Goal: Task Accomplishment & Management: Use online tool/utility

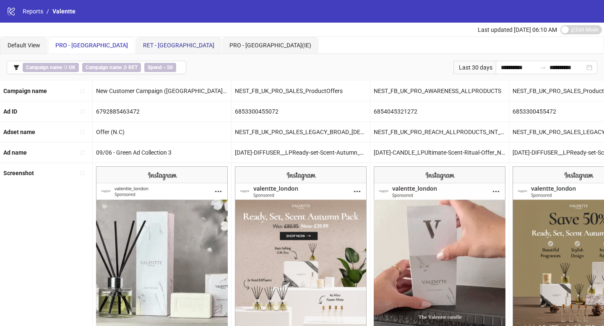
click at [143, 47] on span "RET - [GEOGRAPHIC_DATA]" at bounding box center [178, 45] width 71 height 7
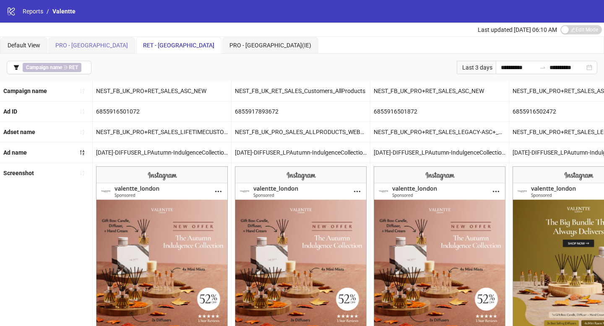
click at [55, 45] on div "PRO - [GEOGRAPHIC_DATA]" at bounding box center [91, 45] width 87 height 17
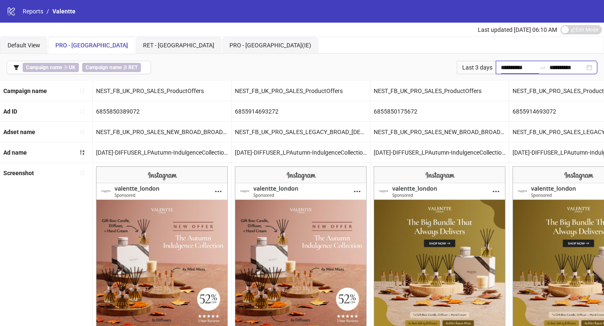
click at [511, 67] on input "**********" at bounding box center [518, 67] width 35 height 9
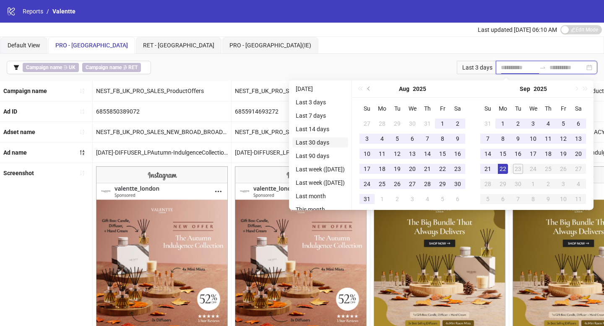
type input "**********"
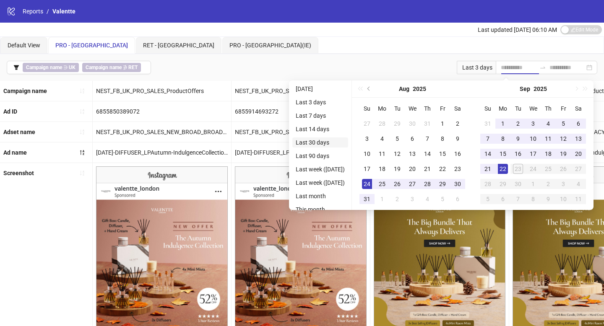
click at [326, 147] on li "Last 30 days" at bounding box center [320, 143] width 56 height 10
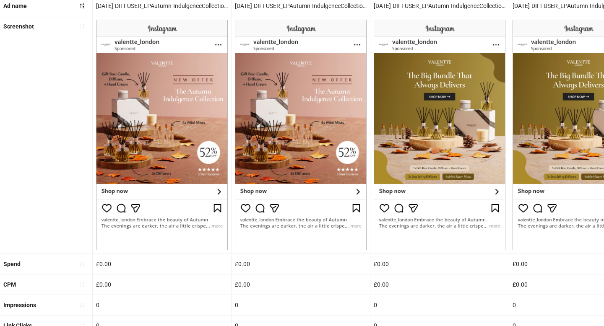
scroll to position [13, 0]
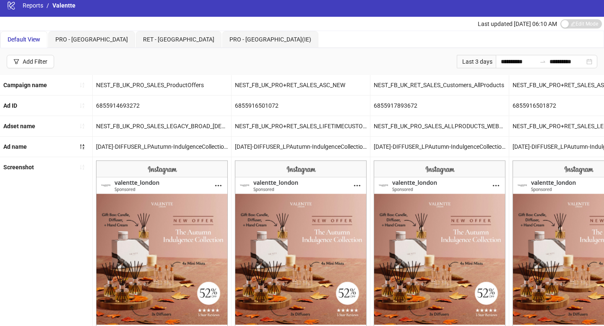
scroll to position [24, 0]
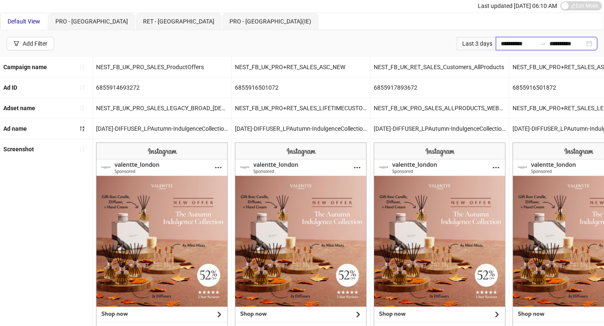
click at [506, 41] on input "**********" at bounding box center [518, 43] width 35 height 9
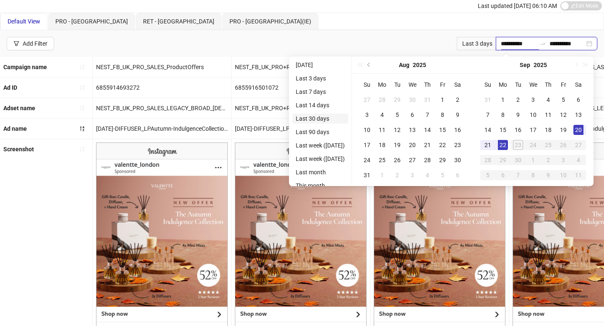
type input "**********"
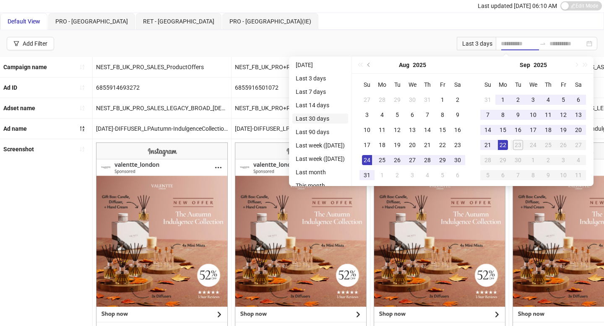
click at [321, 119] on li "Last 30 days" at bounding box center [320, 119] width 56 height 10
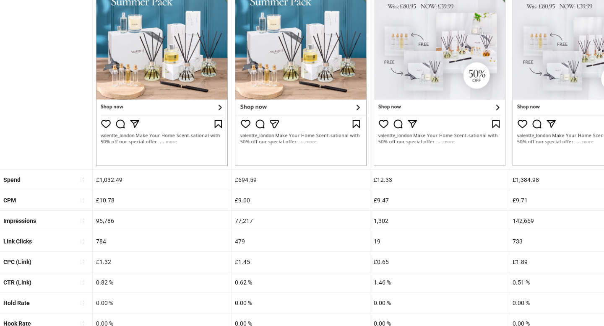
scroll to position [314, 0]
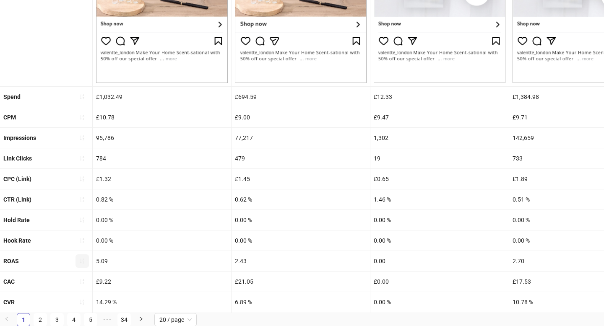
click at [79, 261] on icon "sort-ascending" at bounding box center [82, 261] width 6 height 6
click at [79, 261] on icon "loading" at bounding box center [82, 261] width 6 height 6
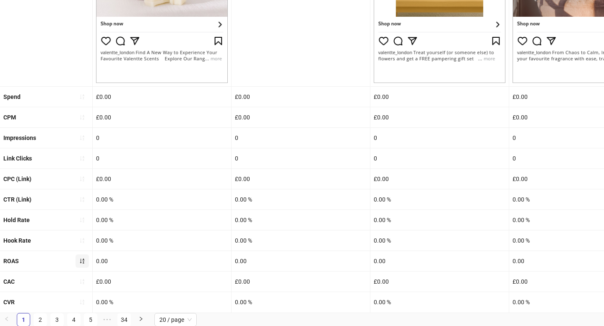
click at [84, 261] on icon "sort-ascending" at bounding box center [82, 261] width 6 height 6
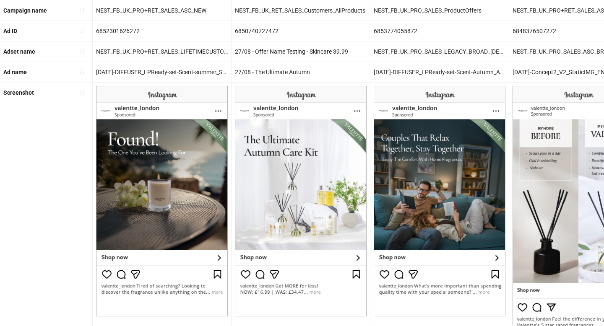
scroll to position [0, 0]
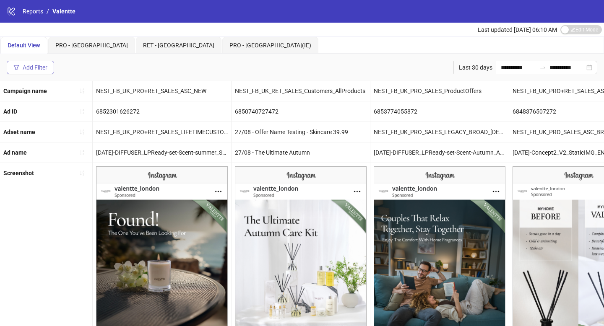
click at [39, 68] on div "Add Filter" at bounding box center [35, 67] width 25 height 7
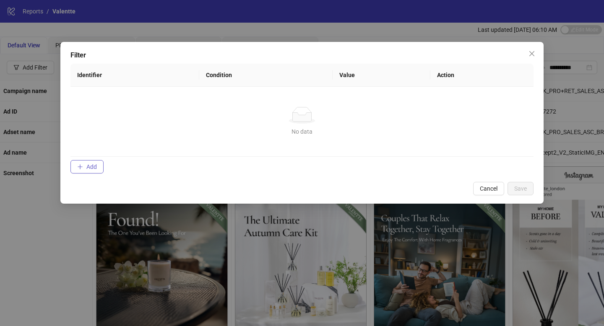
click at [97, 164] on span "Add" at bounding box center [91, 167] width 10 height 7
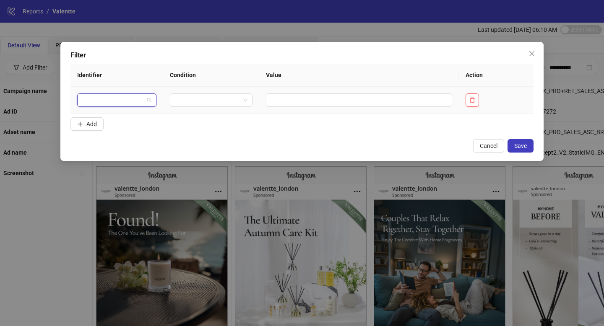
click at [111, 99] on input "search" at bounding box center [113, 100] width 62 height 13
type input "***"
click at [109, 117] on div "Spend" at bounding box center [115, 116] width 63 height 9
click at [219, 98] on input "search" at bounding box center [222, 100] width 60 height 13
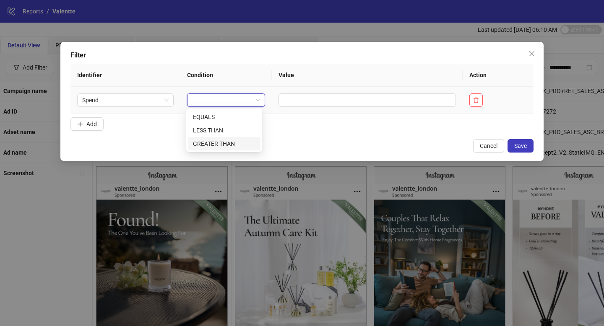
click at [223, 149] on div "GREATER THAN" at bounding box center [224, 143] width 73 height 13
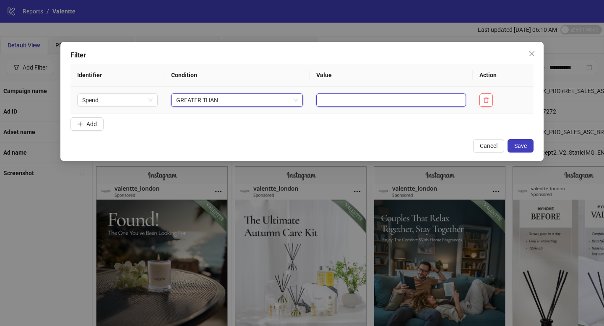
click at [326, 99] on input "text" at bounding box center [391, 100] width 150 height 13
type input "***"
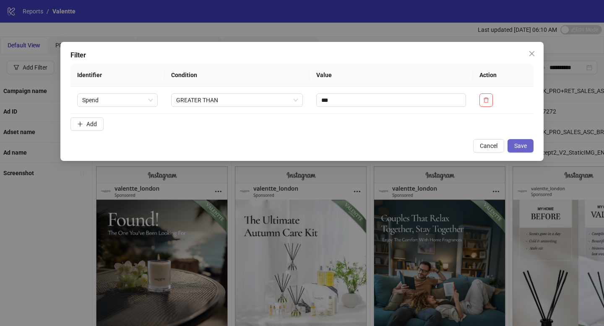
click at [524, 149] on button "Save" at bounding box center [521, 145] width 26 height 13
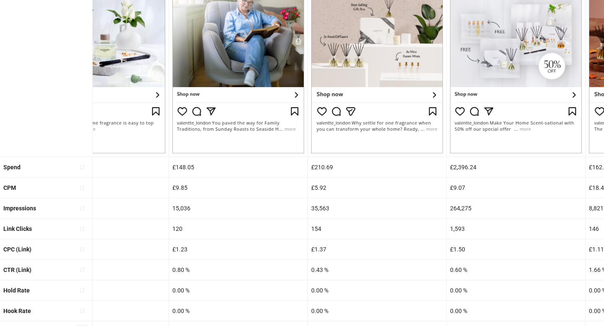
scroll to position [314, 0]
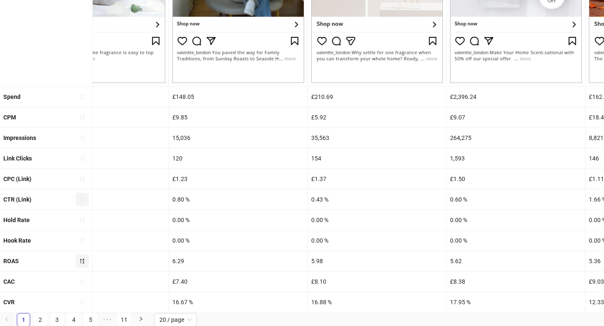
click at [80, 202] on span "button" at bounding box center [82, 199] width 6 height 7
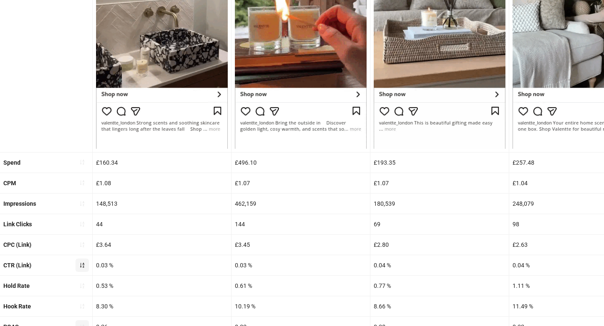
scroll to position [342, 0]
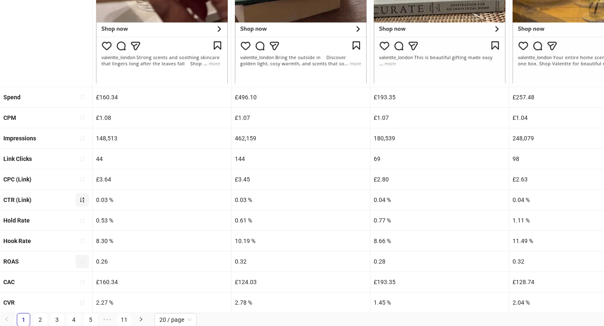
click at [78, 200] on button "button" at bounding box center [82, 199] width 13 height 13
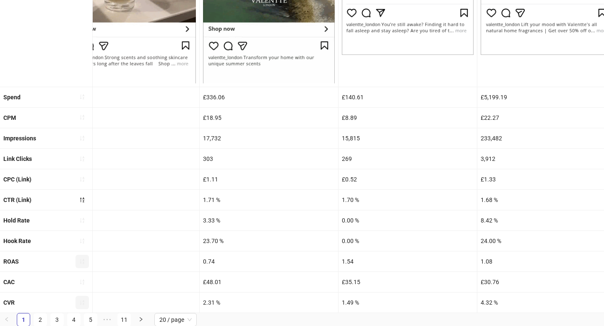
click at [77, 301] on button "button" at bounding box center [82, 302] width 13 height 13
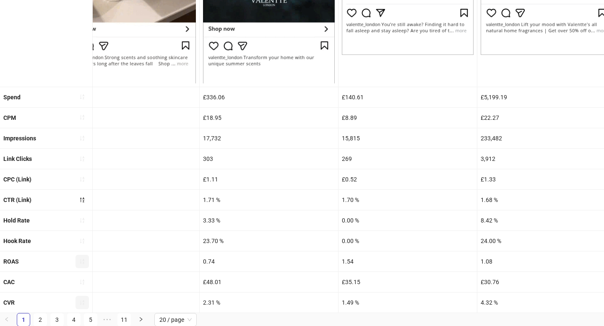
click at [77, 301] on button "button" at bounding box center [82, 302] width 13 height 13
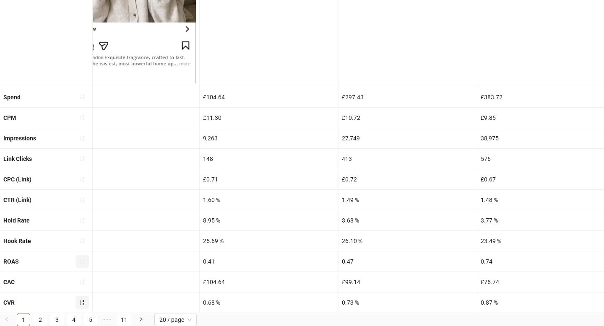
click at [83, 302] on icon "sort-ascending" at bounding box center [82, 303] width 6 height 6
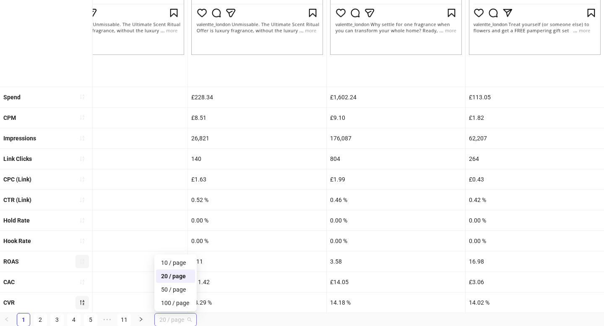
click at [183, 319] on span "20 / page" at bounding box center [175, 320] width 32 height 13
click at [179, 293] on div "50 / page" at bounding box center [175, 289] width 29 height 9
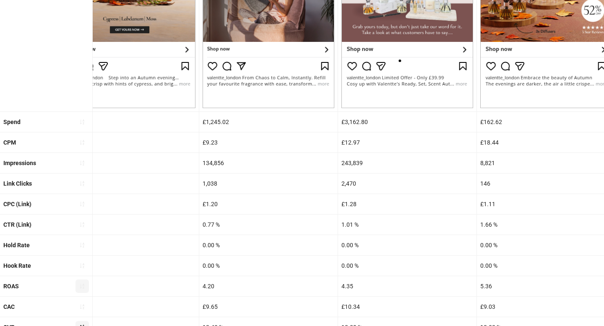
scroll to position [257, 0]
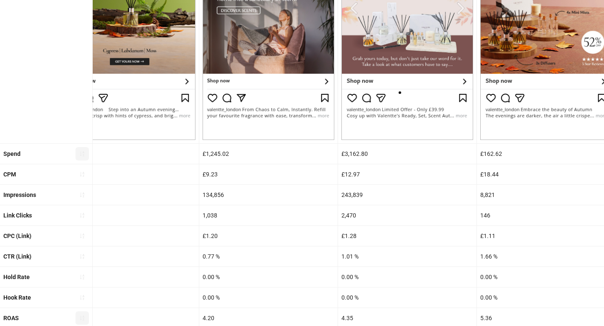
click at [81, 156] on span "button" at bounding box center [82, 154] width 6 height 7
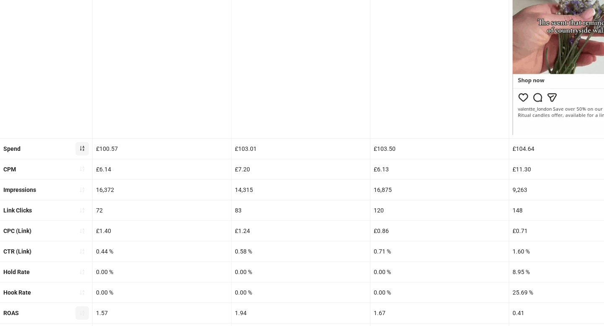
scroll to position [284, 0]
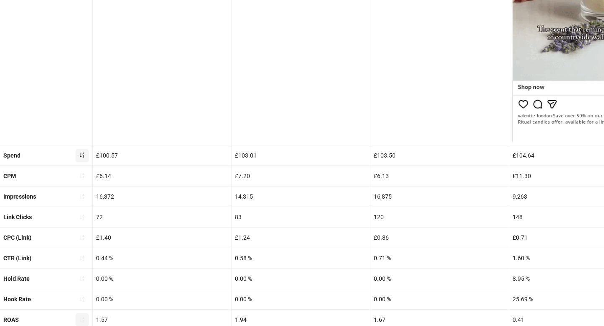
click at [80, 153] on icon "sort-ascending" at bounding box center [82, 155] width 6 height 6
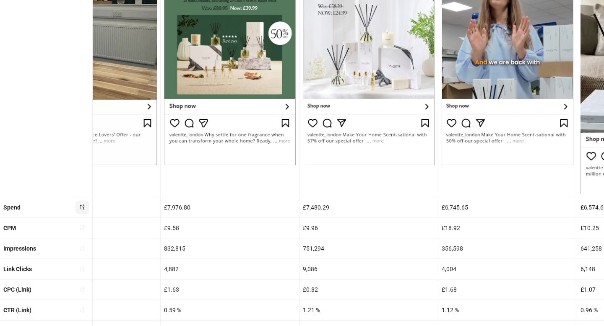
scroll to position [342, 0]
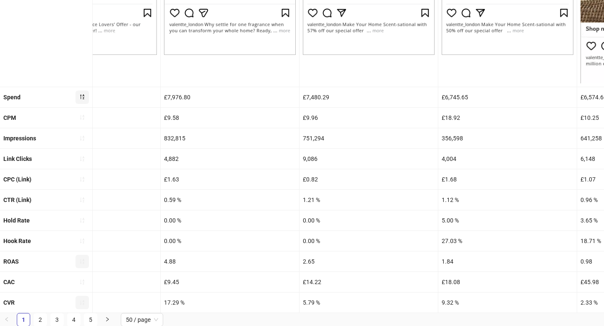
click at [83, 300] on icon "sort-ascending" at bounding box center [82, 302] width 4 height 5
click at [83, 300] on icon "loading" at bounding box center [82, 303] width 6 height 6
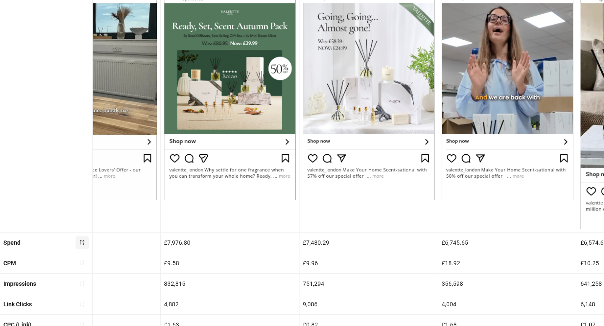
scroll to position [0, 0]
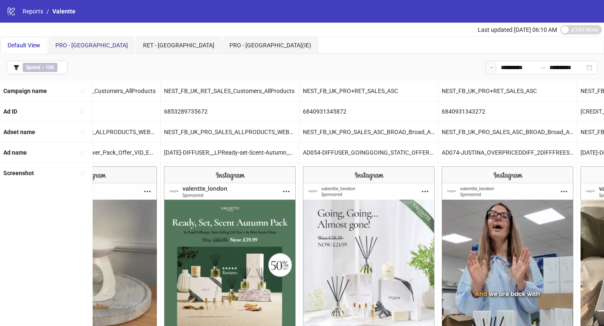
click at [73, 44] on span "PRO - [GEOGRAPHIC_DATA]" at bounding box center [91, 45] width 73 height 7
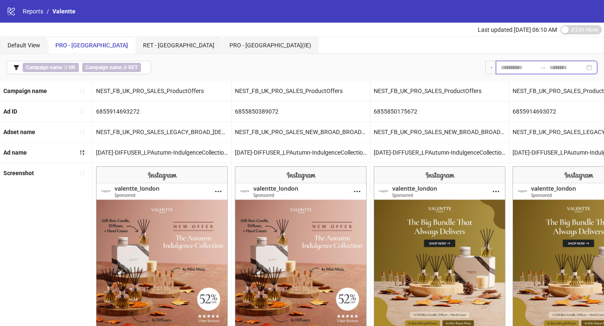
click at [510, 70] on input at bounding box center [518, 67] width 35 height 9
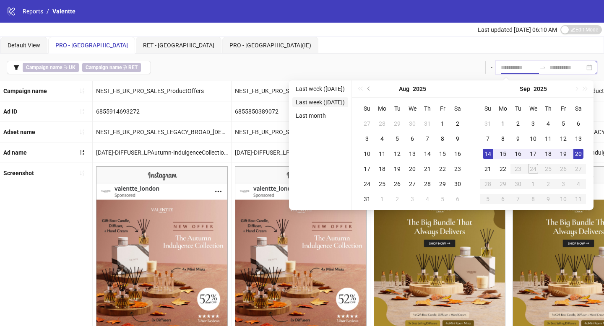
type input "**********"
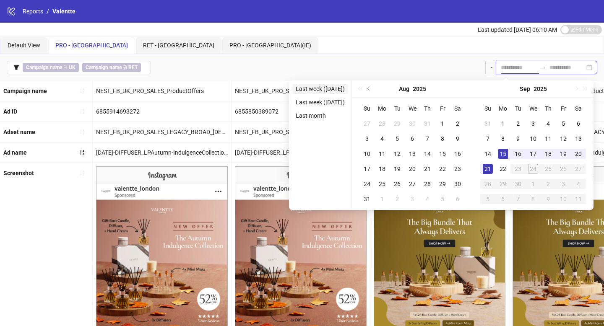
type input "**********"
click at [213, 49] on div "Default View PRO - UK RET - UK PRO - Ireland(IE)" at bounding box center [301, 45] width 603 height 17
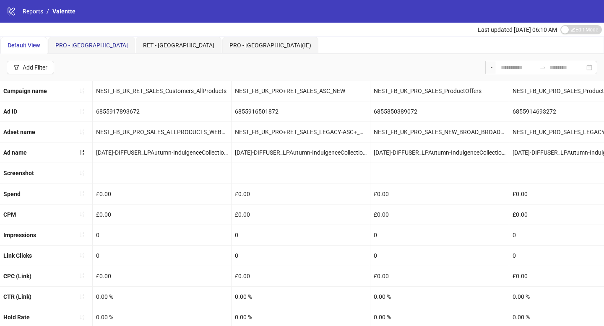
click at [60, 46] on span "PRO - [GEOGRAPHIC_DATA]" at bounding box center [91, 45] width 73 height 7
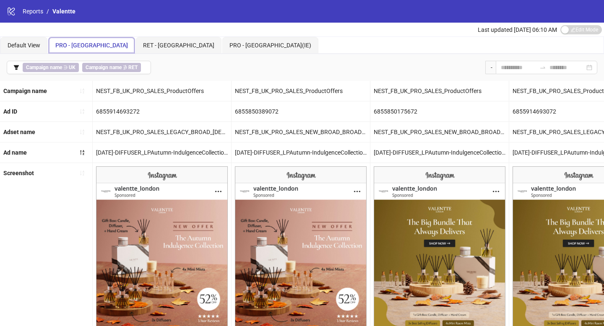
click at [488, 66] on div "-" at bounding box center [490, 67] width 10 height 13
click at [501, 67] on input at bounding box center [518, 67] width 35 height 9
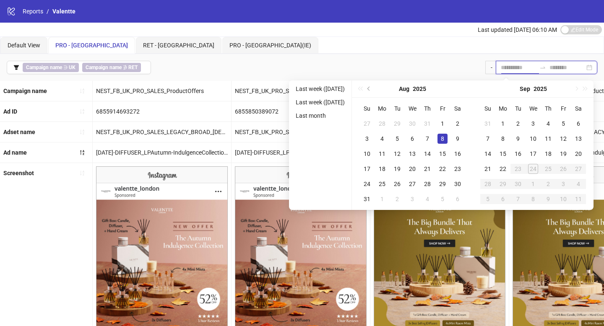
type input "**********"
click at [505, 169] on div "22" at bounding box center [503, 169] width 10 height 10
type input "**********"
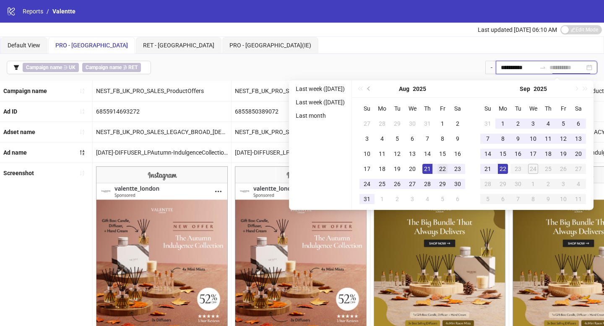
type input "**********"
click at [446, 167] on div "22" at bounding box center [443, 169] width 10 height 10
type input "**********"
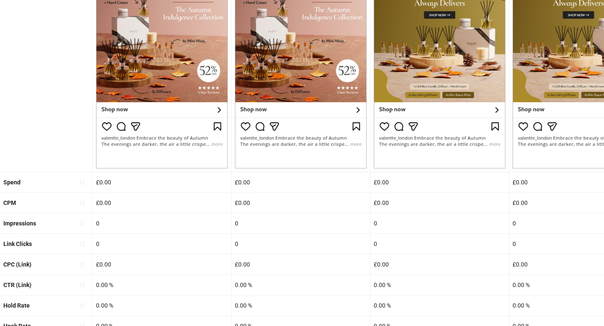
scroll to position [314, 0]
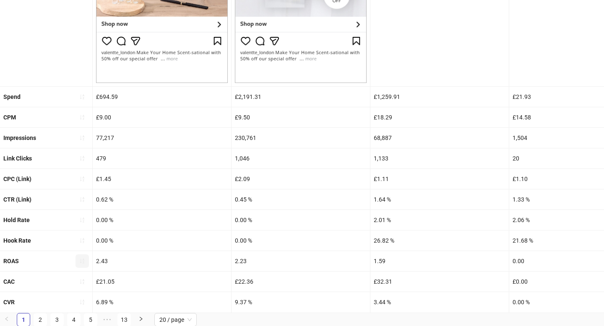
click at [81, 263] on icon "sort-ascending" at bounding box center [82, 261] width 6 height 6
click at [81, 263] on icon "loading" at bounding box center [82, 261] width 8 height 8
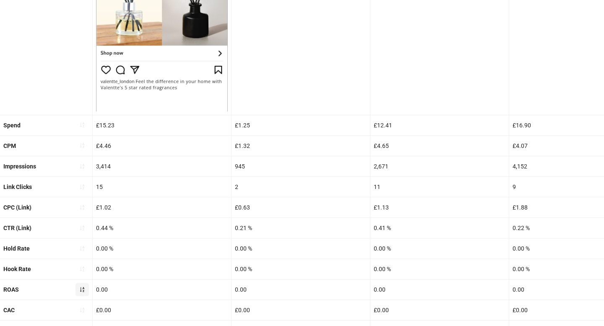
click at [80, 292] on span "button" at bounding box center [82, 290] width 6 height 7
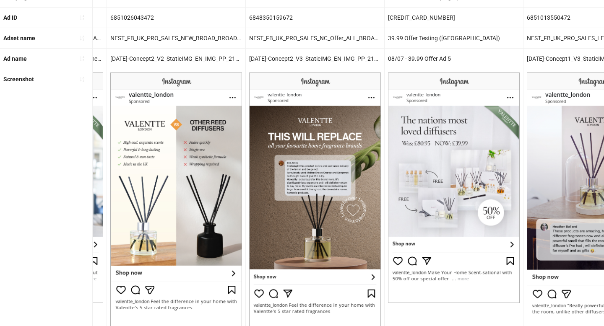
scroll to position [0, 0]
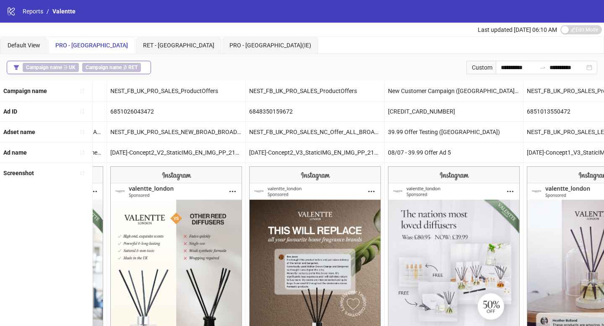
click at [147, 66] on button "Campaign name ∋ UK Campaign name ∌ RET" at bounding box center [79, 67] width 144 height 13
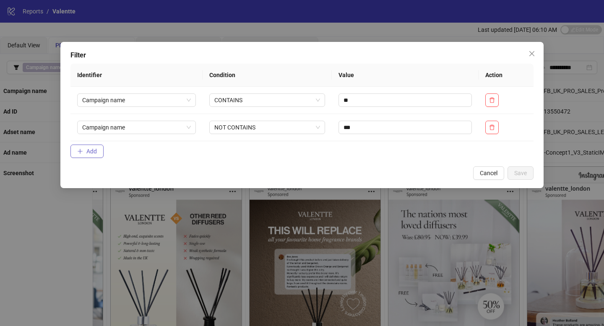
click at [96, 153] on span "Add" at bounding box center [91, 151] width 10 height 7
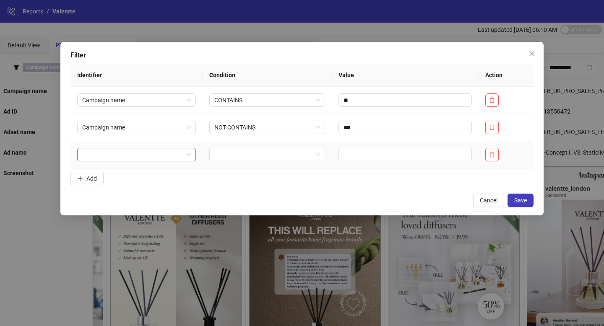
click at [122, 151] on input "search" at bounding box center [132, 155] width 101 height 13
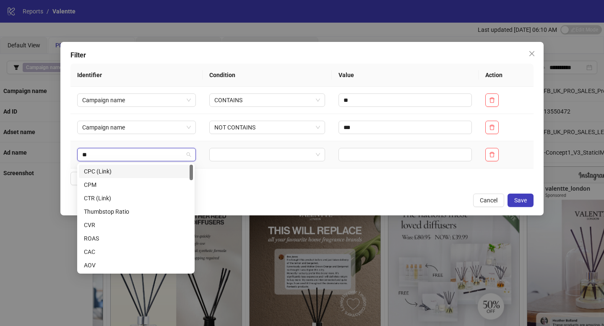
type input "***"
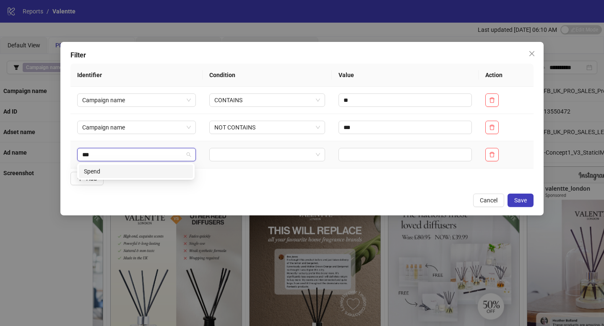
click at [130, 171] on div "Spend" at bounding box center [136, 171] width 104 height 9
click at [243, 151] on input "search" at bounding box center [263, 155] width 98 height 13
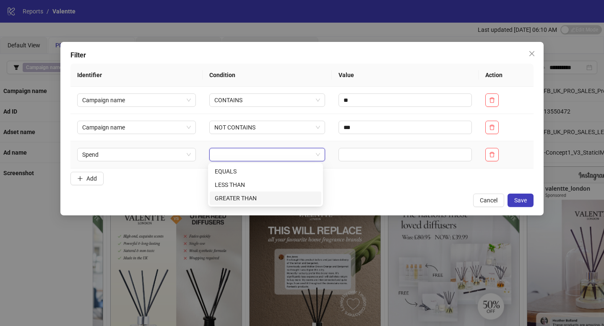
click at [243, 196] on div "GREATER THAN" at bounding box center [266, 198] width 102 height 9
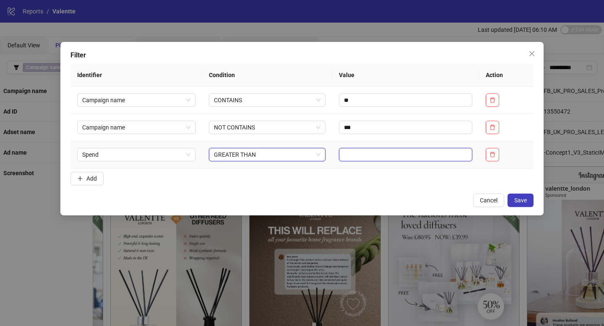
click at [390, 157] on input "text" at bounding box center [405, 154] width 133 height 13
type input "***"
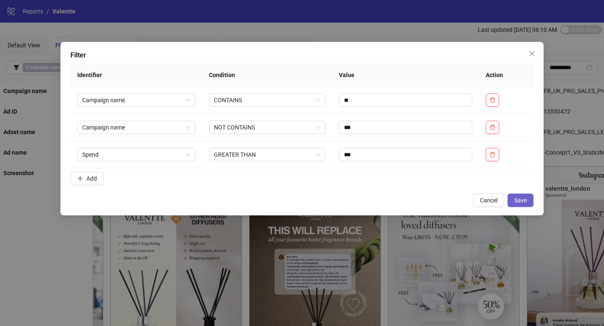
click at [527, 203] on span "Save" at bounding box center [520, 200] width 13 height 7
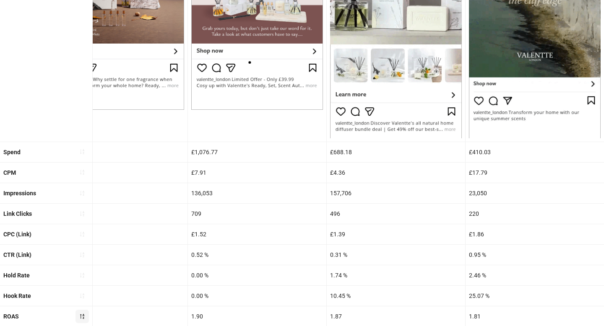
scroll to position [342, 0]
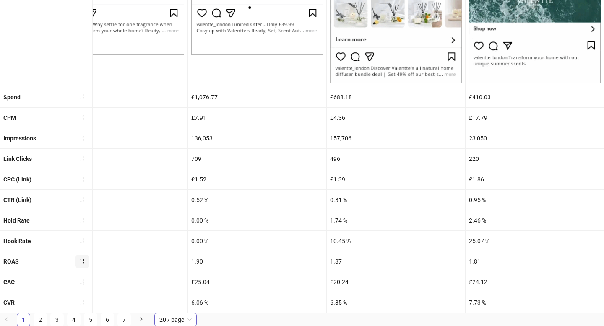
click at [177, 326] on span "20 / page" at bounding box center [175, 320] width 32 height 13
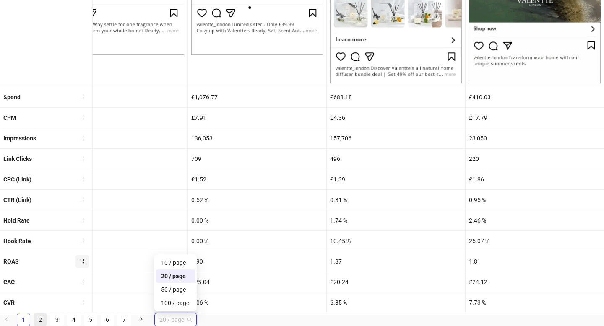
click at [39, 319] on link "2" at bounding box center [40, 320] width 13 height 13
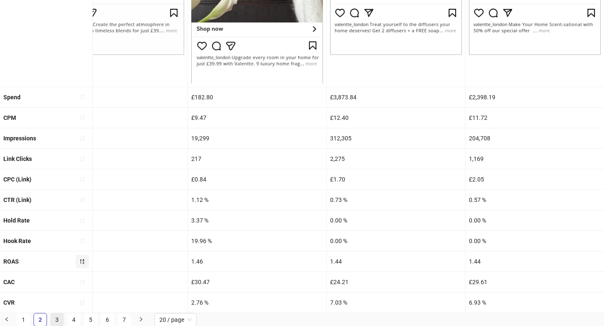
click at [58, 316] on link "3" at bounding box center [57, 320] width 13 height 13
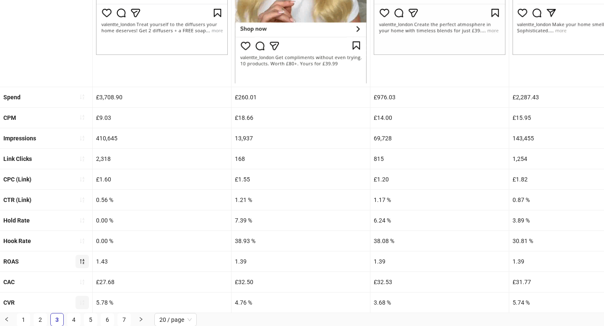
click at [80, 298] on button "button" at bounding box center [82, 302] width 13 height 13
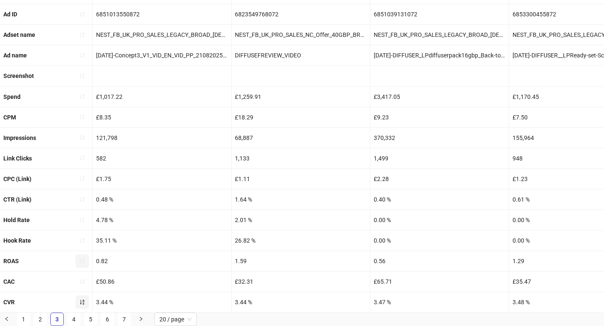
scroll to position [314, 0]
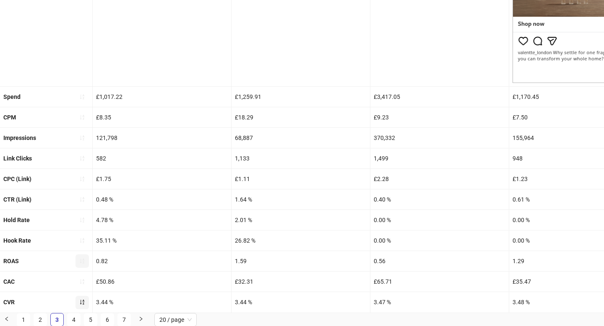
click at [81, 303] on icon "sort-ascending" at bounding box center [82, 303] width 6 height 6
click at [24, 320] on link "1" at bounding box center [23, 320] width 13 height 13
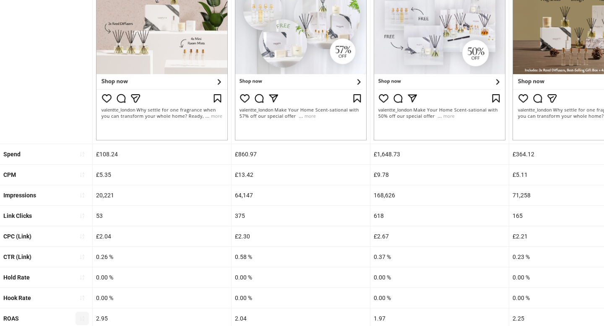
scroll to position [259, 0]
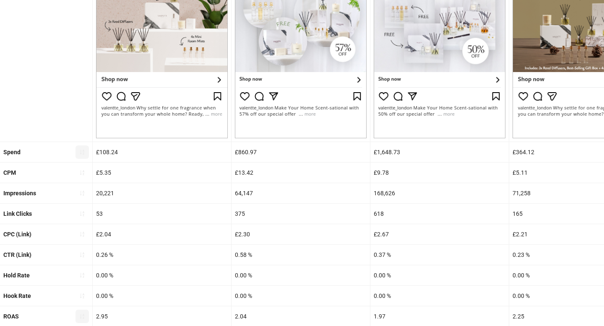
click at [82, 153] on icon "sort-ascending" at bounding box center [82, 152] width 6 height 6
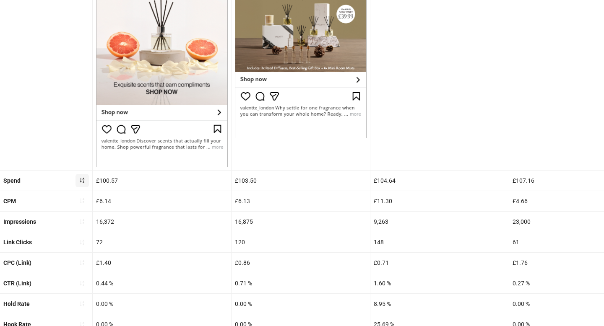
click at [84, 176] on button "button" at bounding box center [82, 180] width 13 height 13
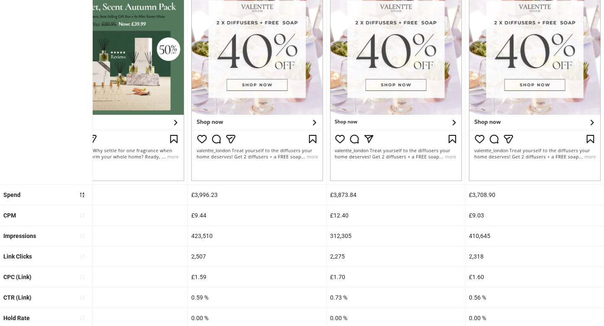
scroll to position [314, 0]
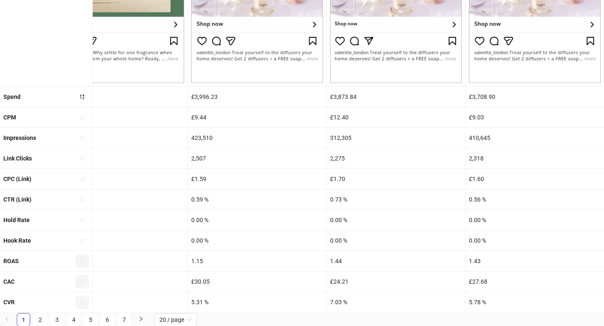
click at [84, 280] on icon "sort-ascending" at bounding box center [82, 282] width 6 height 6
click at [84, 282] on icon "loading" at bounding box center [82, 284] width 4 height 4
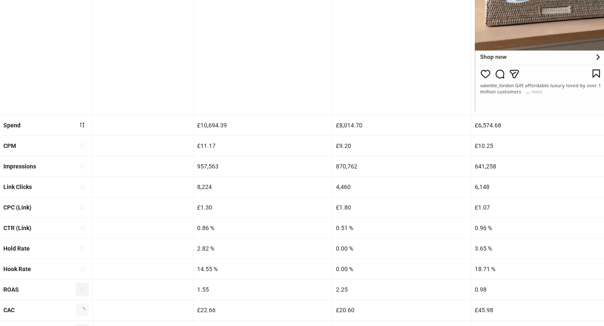
scroll to position [0, 934]
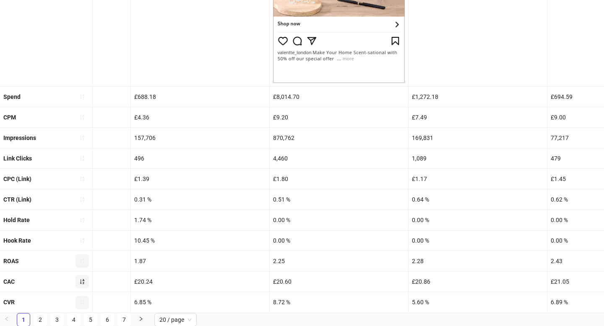
click at [83, 290] on div "CAC" at bounding box center [46, 282] width 92 height 20
click at [83, 286] on button "button" at bounding box center [82, 281] width 13 height 13
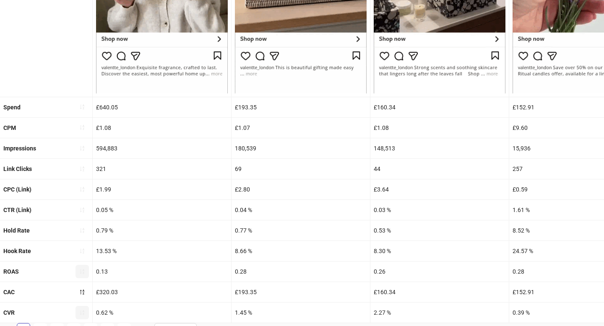
scroll to position [342, 0]
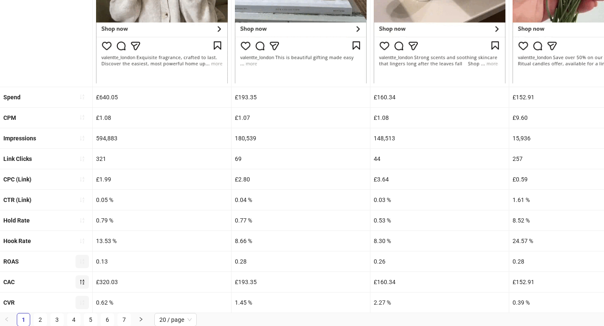
click at [84, 284] on icon "sort-descending" at bounding box center [82, 282] width 6 height 6
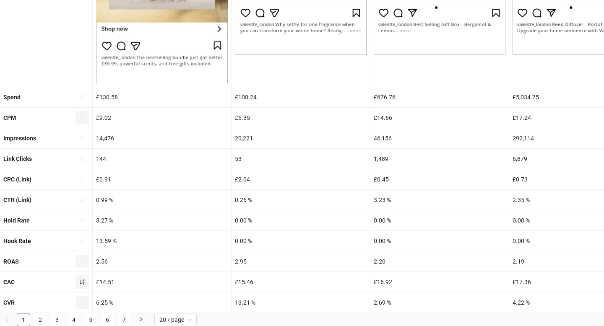
click at [83, 117] on icon "sort-ascending" at bounding box center [82, 118] width 6 height 6
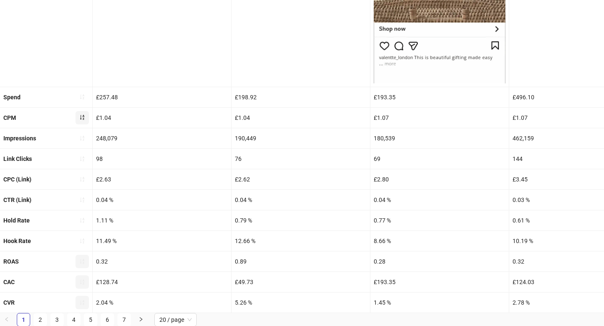
click at [80, 118] on icon "sort-ascending" at bounding box center [82, 118] width 6 height 6
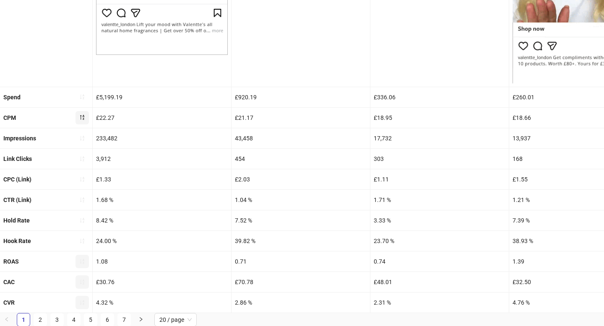
click at [85, 119] on icon "sort-descending" at bounding box center [82, 118] width 6 height 6
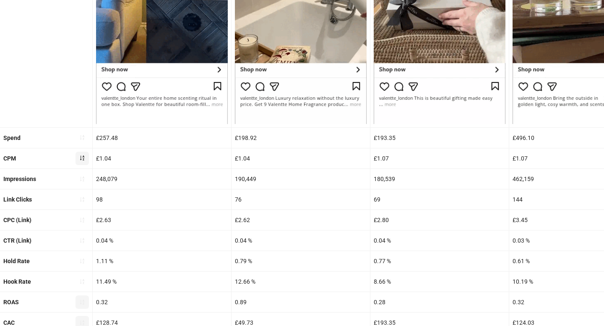
scroll to position [302, 0]
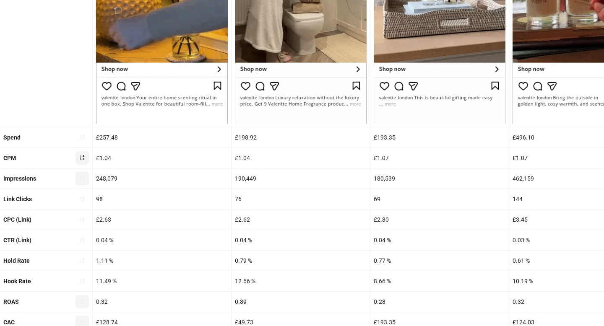
click at [85, 183] on button "button" at bounding box center [82, 178] width 13 height 13
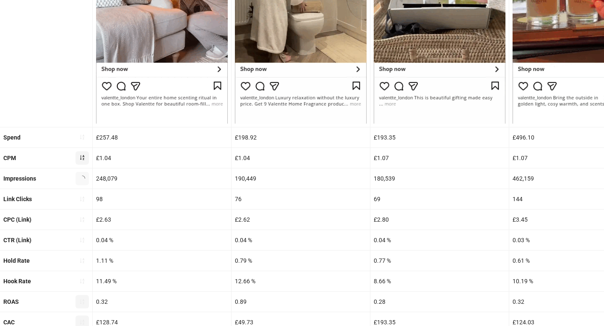
click at [85, 183] on button "button" at bounding box center [82, 178] width 13 height 13
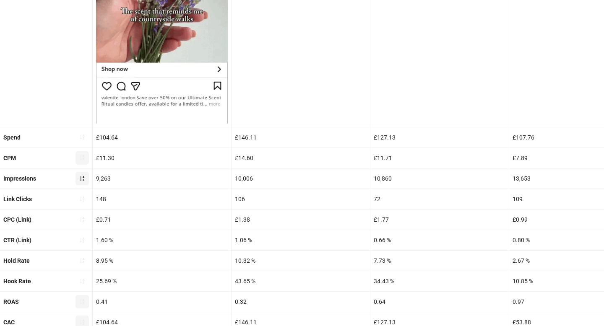
click at [81, 176] on icon "sort-ascending" at bounding box center [82, 179] width 6 height 6
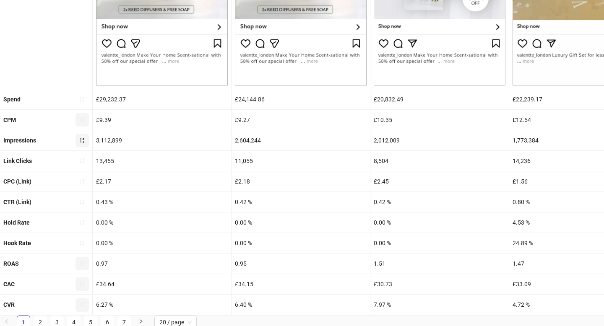
scroll to position [314, 0]
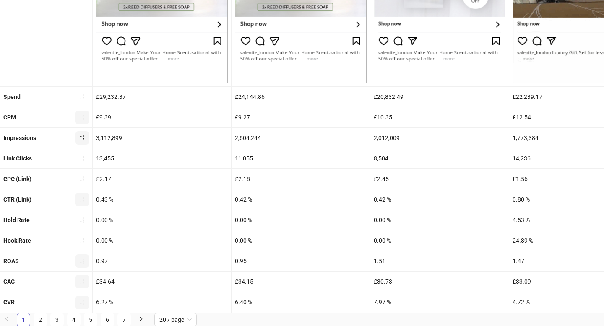
click at [83, 201] on icon "sort-ascending" at bounding box center [82, 199] width 4 height 5
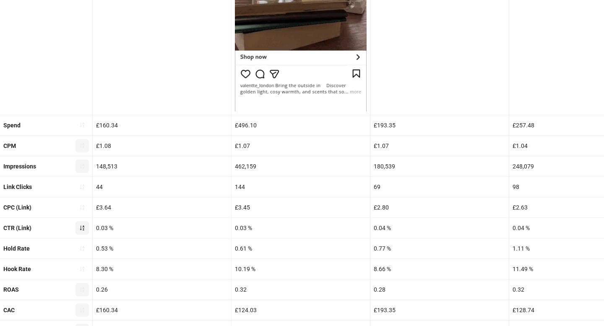
click at [83, 227] on icon "sort-ascending" at bounding box center [82, 228] width 6 height 6
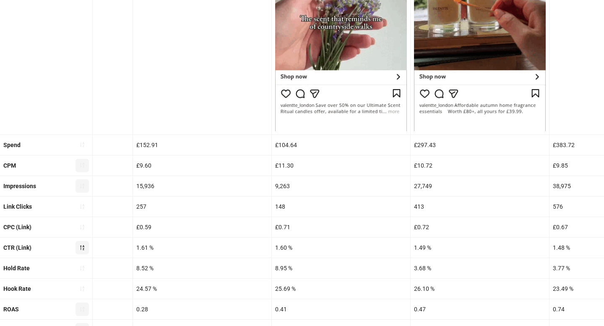
scroll to position [0, 475]
